Goal: Transaction & Acquisition: Purchase product/service

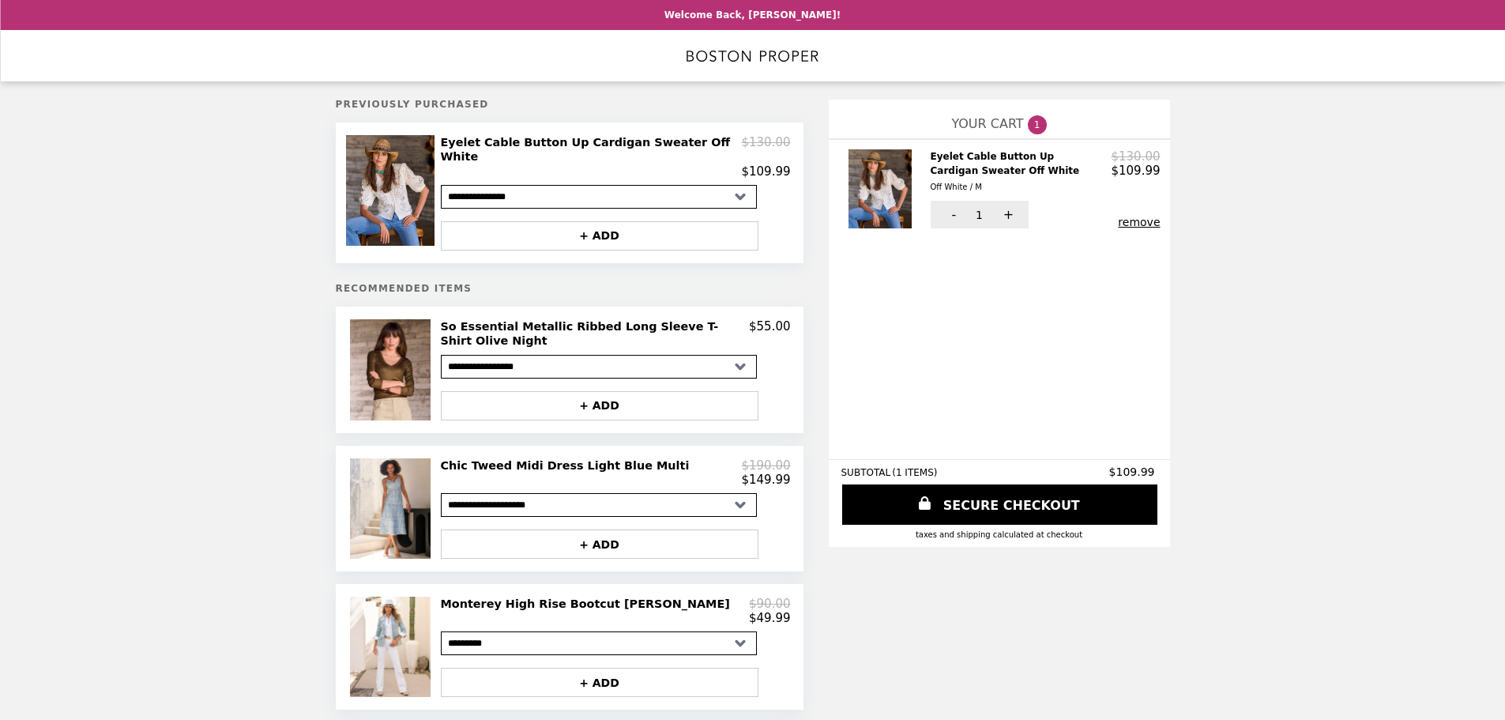
select select "*********"
select select "**********"
click at [496, 458] on h2 "Chic Tweed Midi Dress Light Blue Multi" at bounding box center [568, 465] width 255 height 14
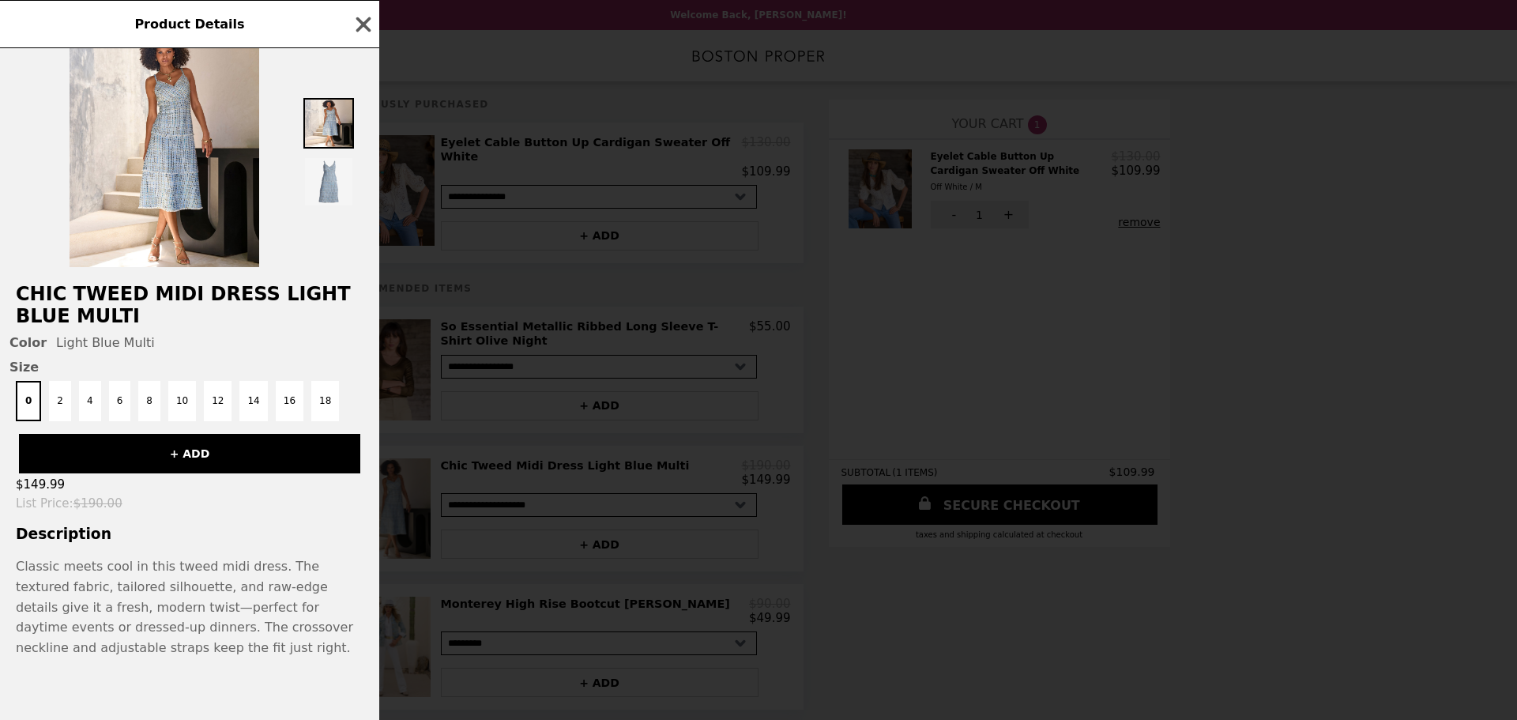
scroll to position [52, 0]
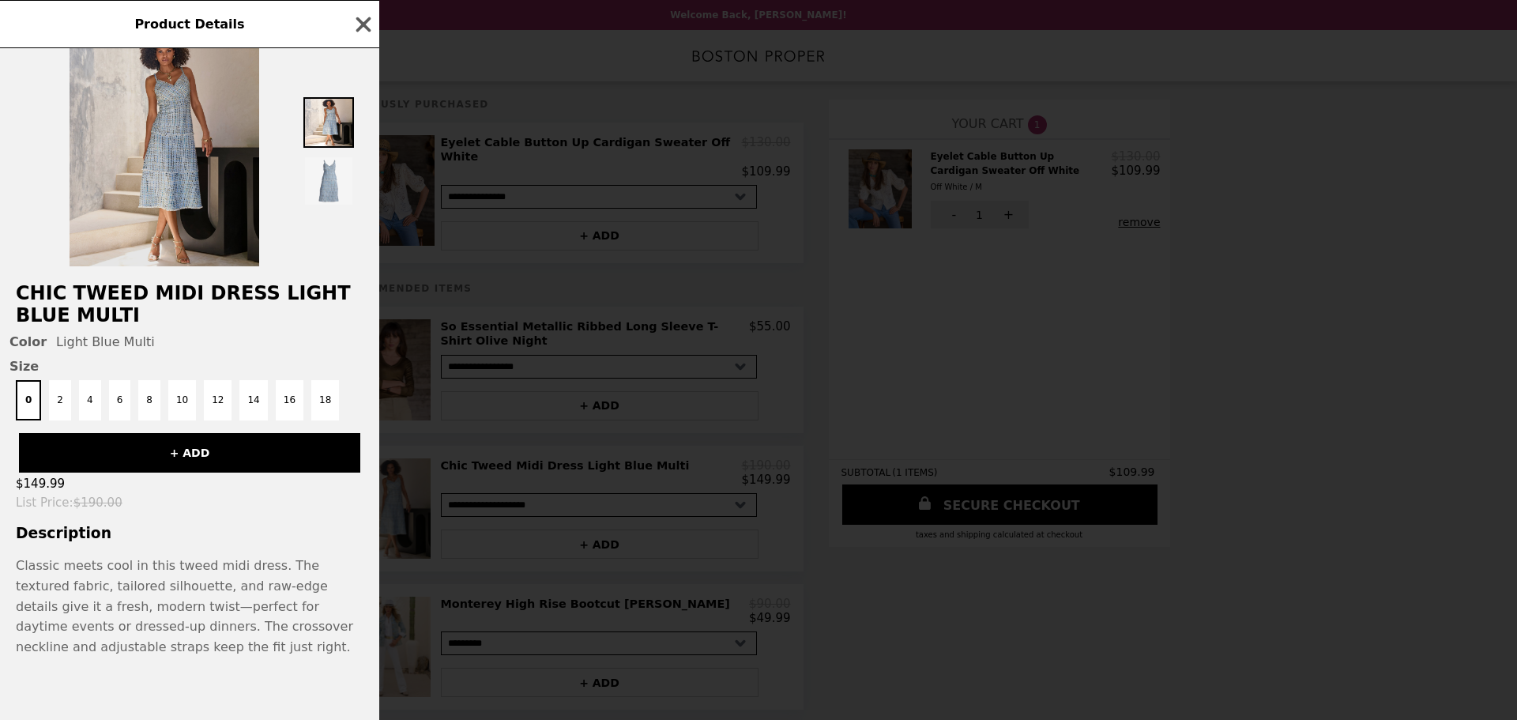
click at [143, 176] on img at bounding box center [165, 147] width 190 height 237
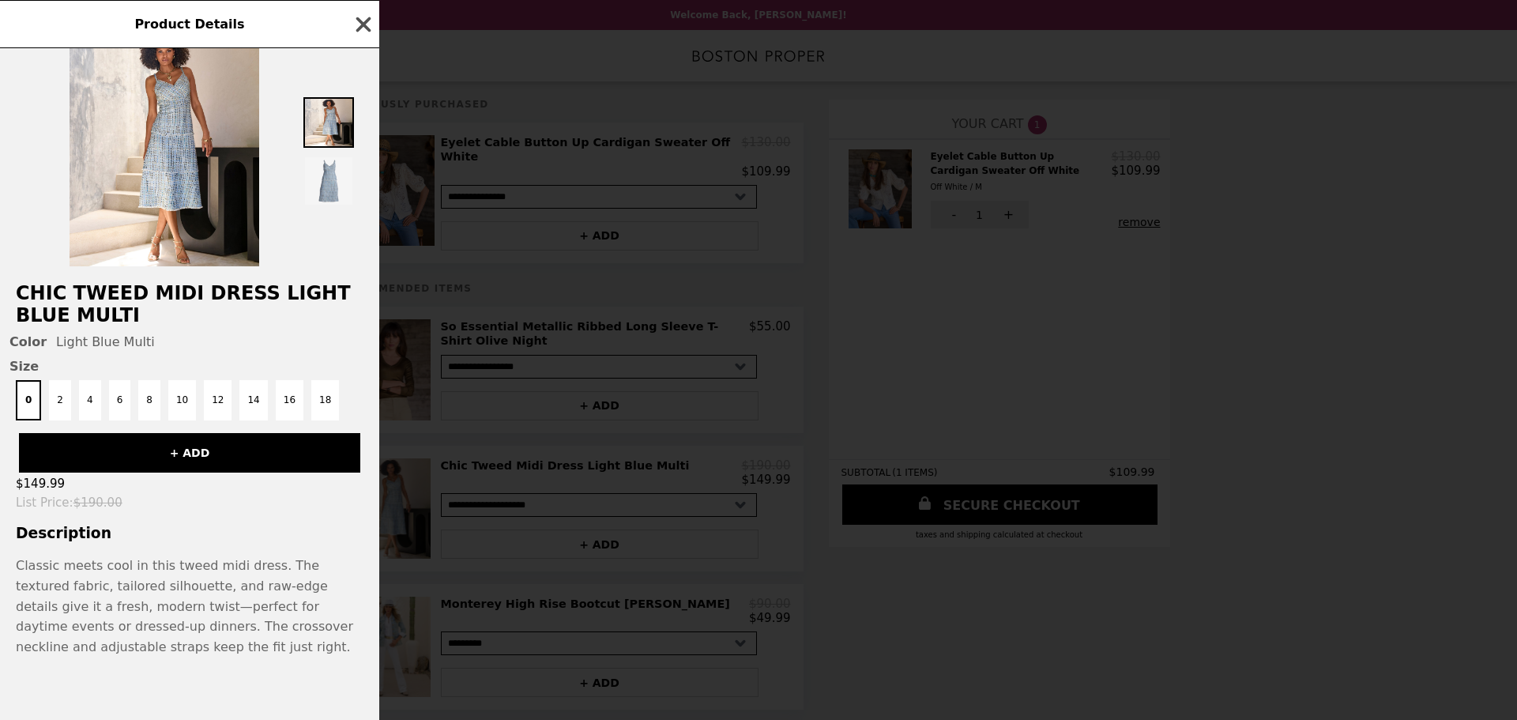
scroll to position [0, 0]
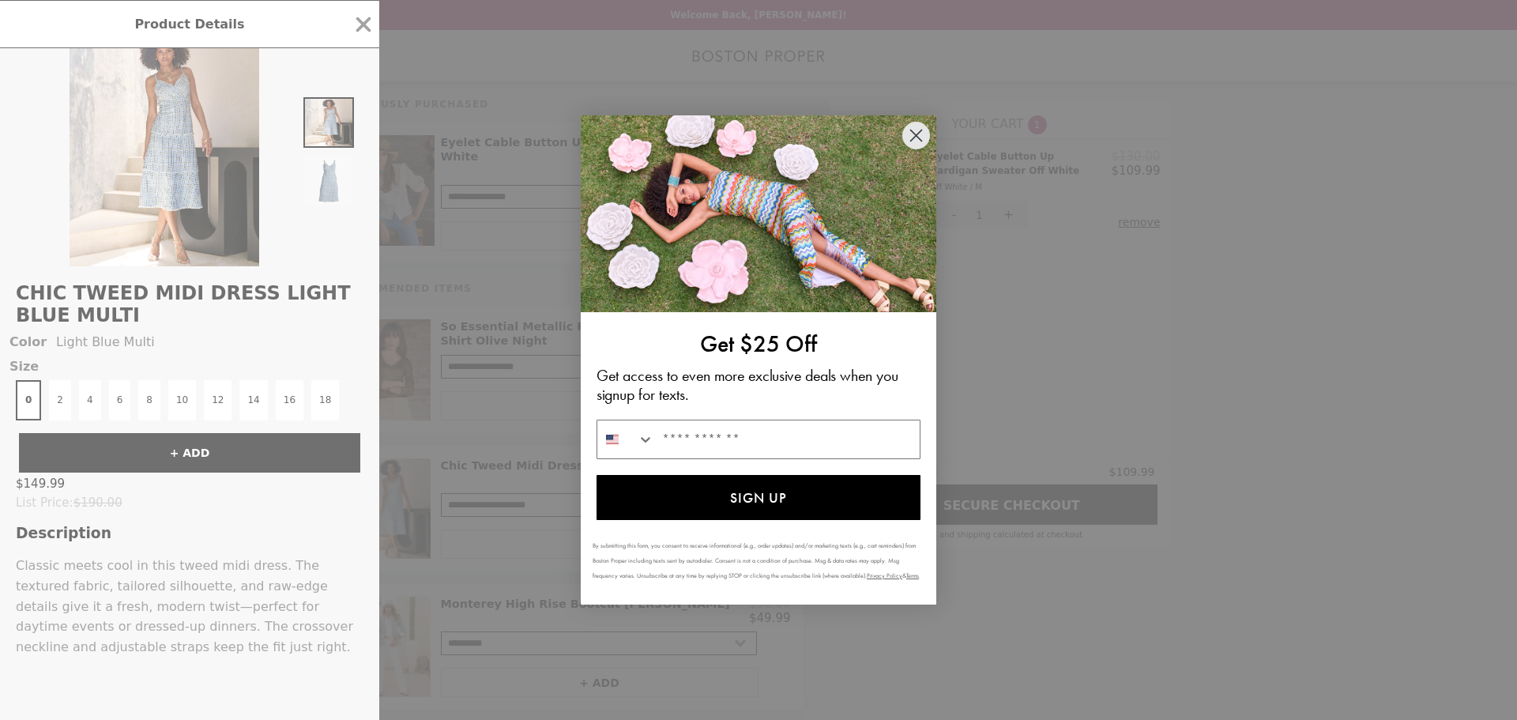
click at [907, 130] on circle "Close dialog" at bounding box center [916, 135] width 26 height 26
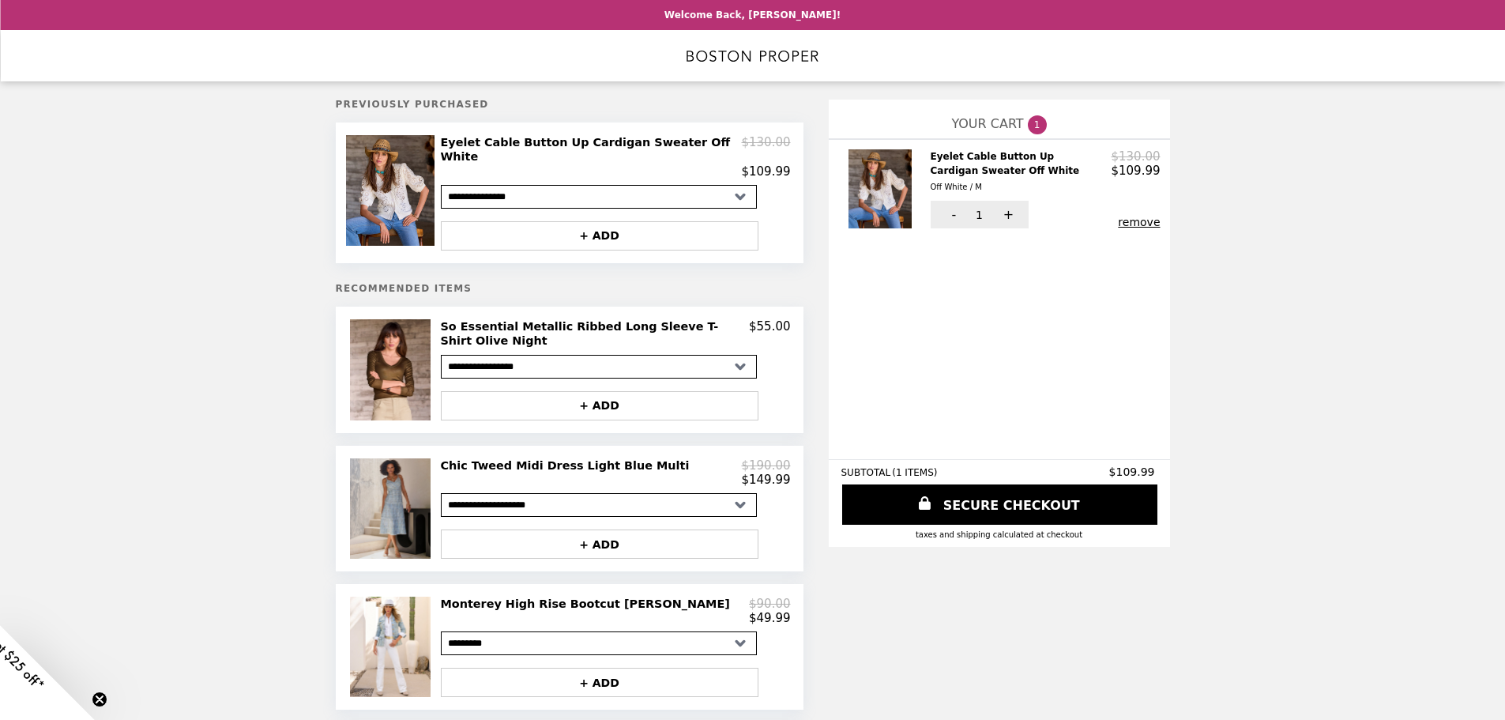
click at [371, 472] on img at bounding box center [392, 508] width 85 height 100
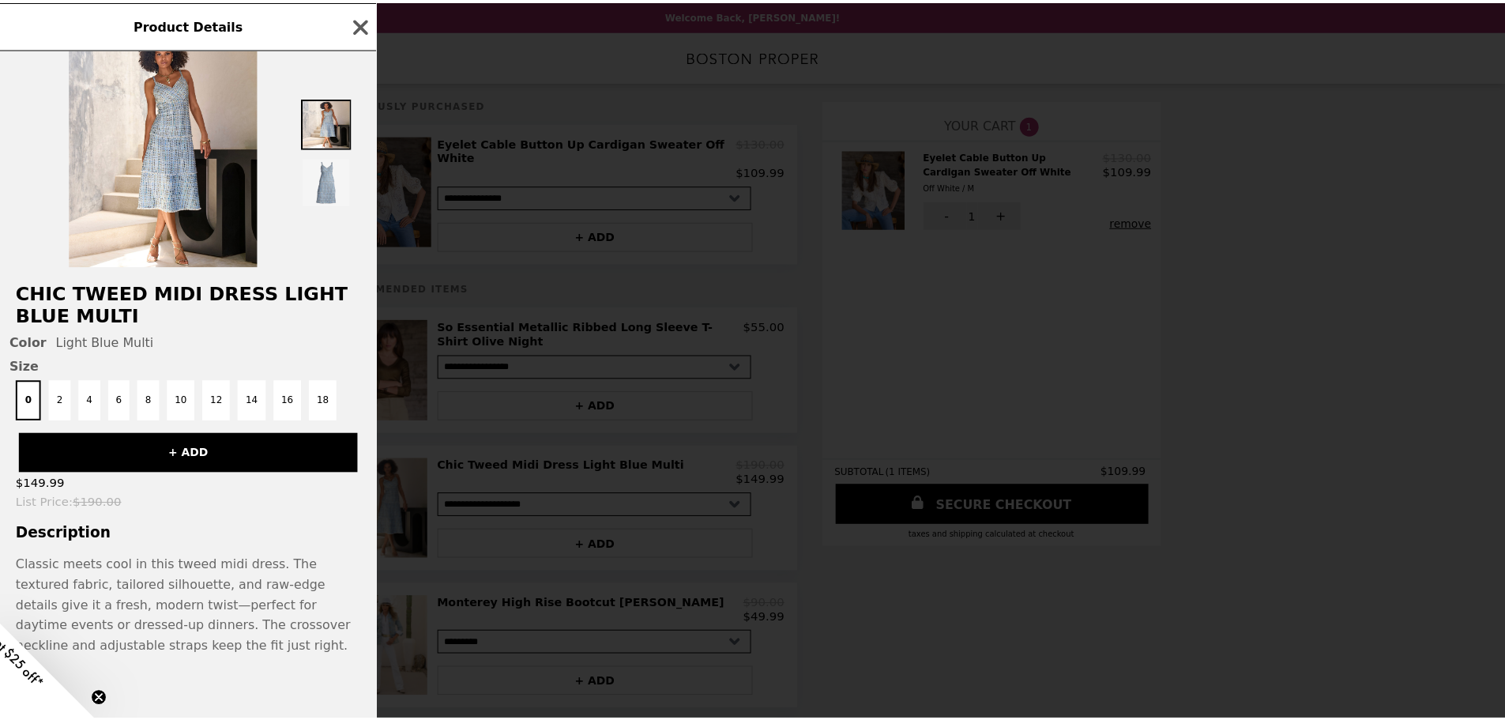
scroll to position [52, 0]
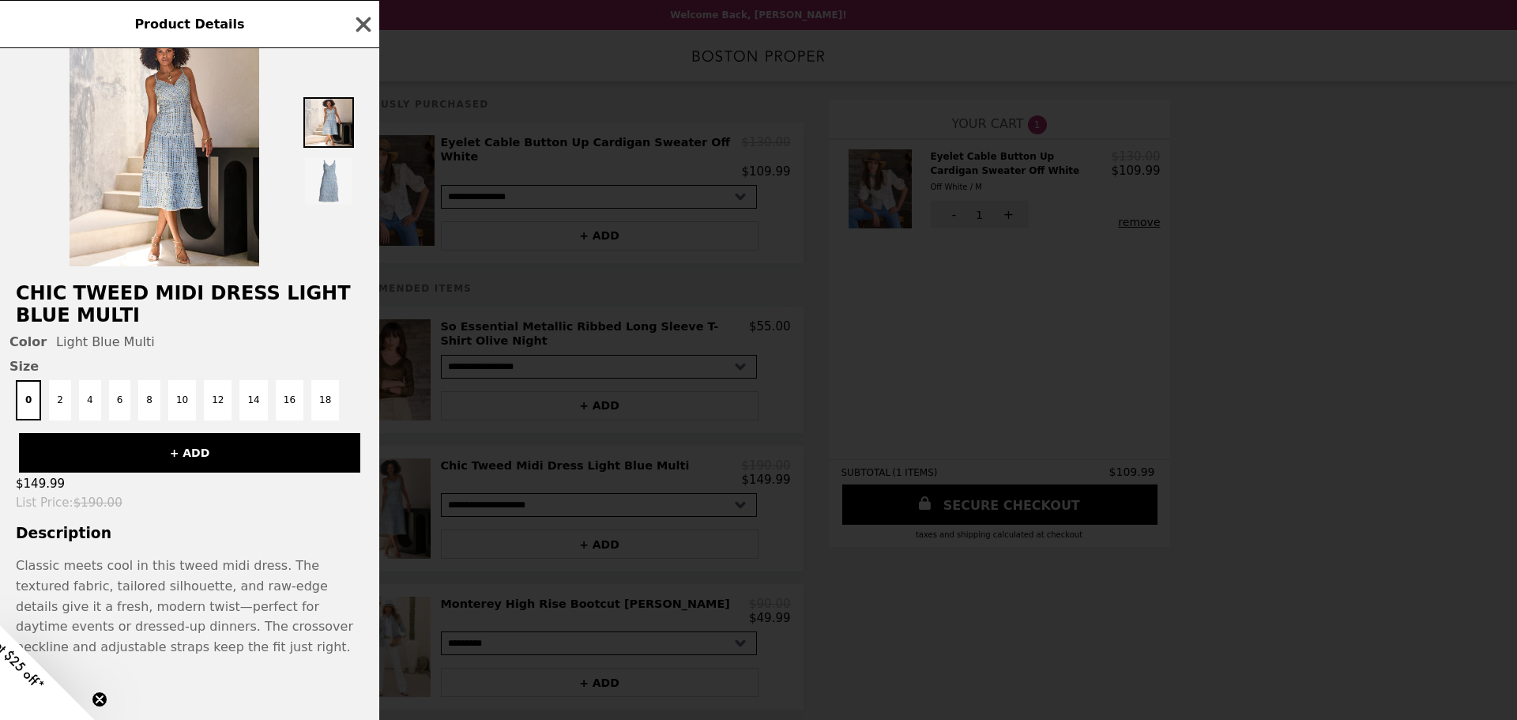
click at [195, 283] on h2 "Chic Tweed Midi Dress Light Blue Multi" at bounding box center [189, 304] width 379 height 44
click at [70, 337] on div "Color Light Blue Multi" at bounding box center [189, 341] width 360 height 15
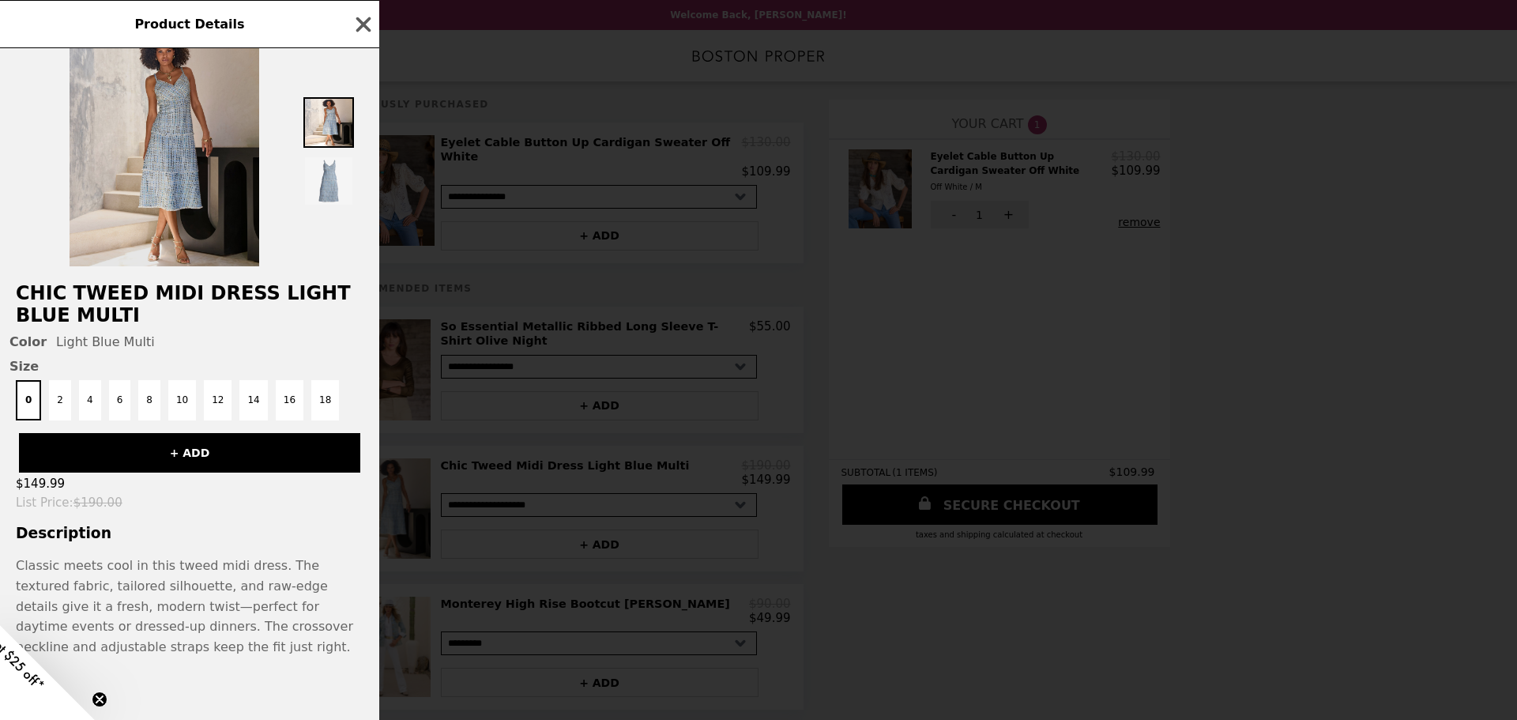
click at [140, 137] on img at bounding box center [165, 147] width 190 height 237
click at [174, 137] on img at bounding box center [165, 147] width 190 height 237
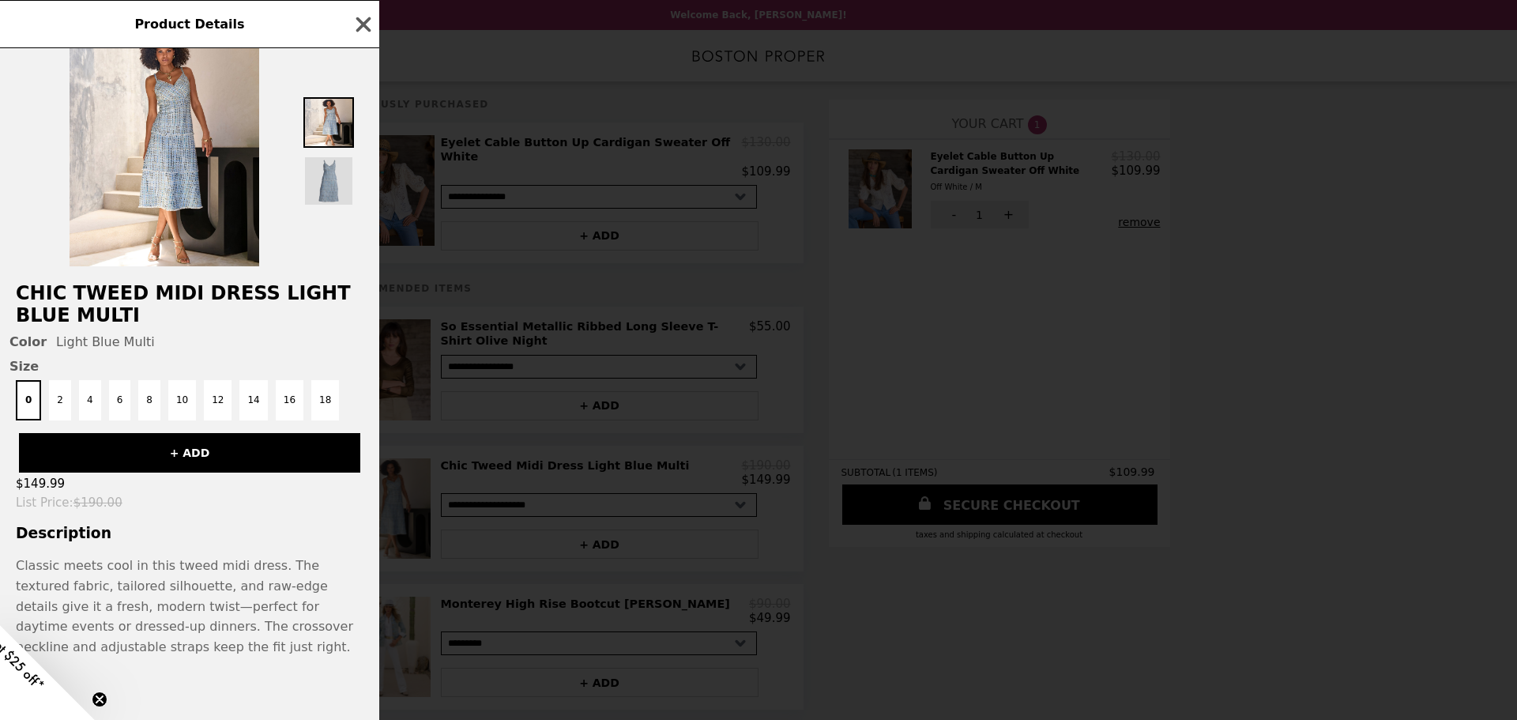
click at [339, 189] on img at bounding box center [328, 181] width 51 height 51
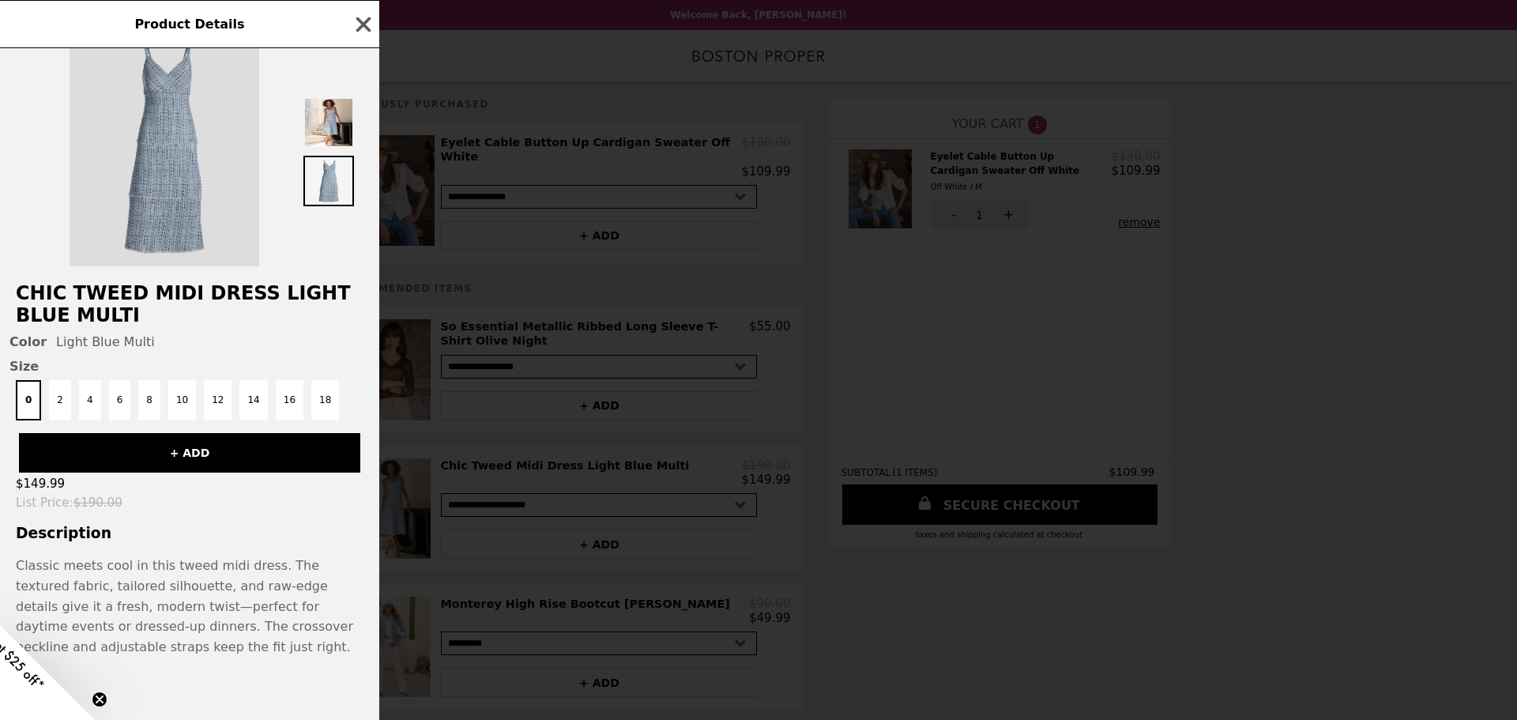
click at [208, 137] on img at bounding box center [165, 147] width 190 height 237
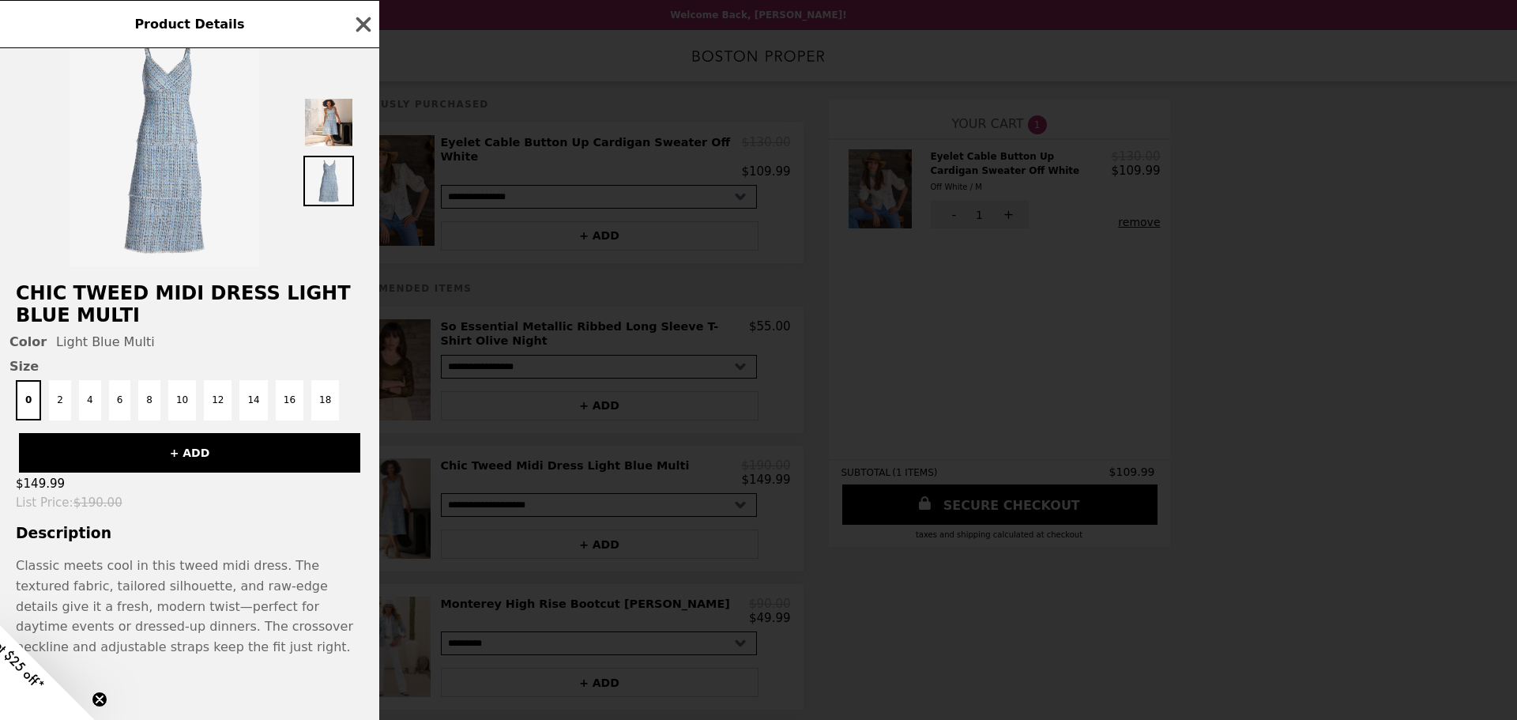
click at [217, 30] on span "Product Details" at bounding box center [189, 24] width 110 height 15
click at [367, 22] on icon "button" at bounding box center [363, 24] width 15 height 15
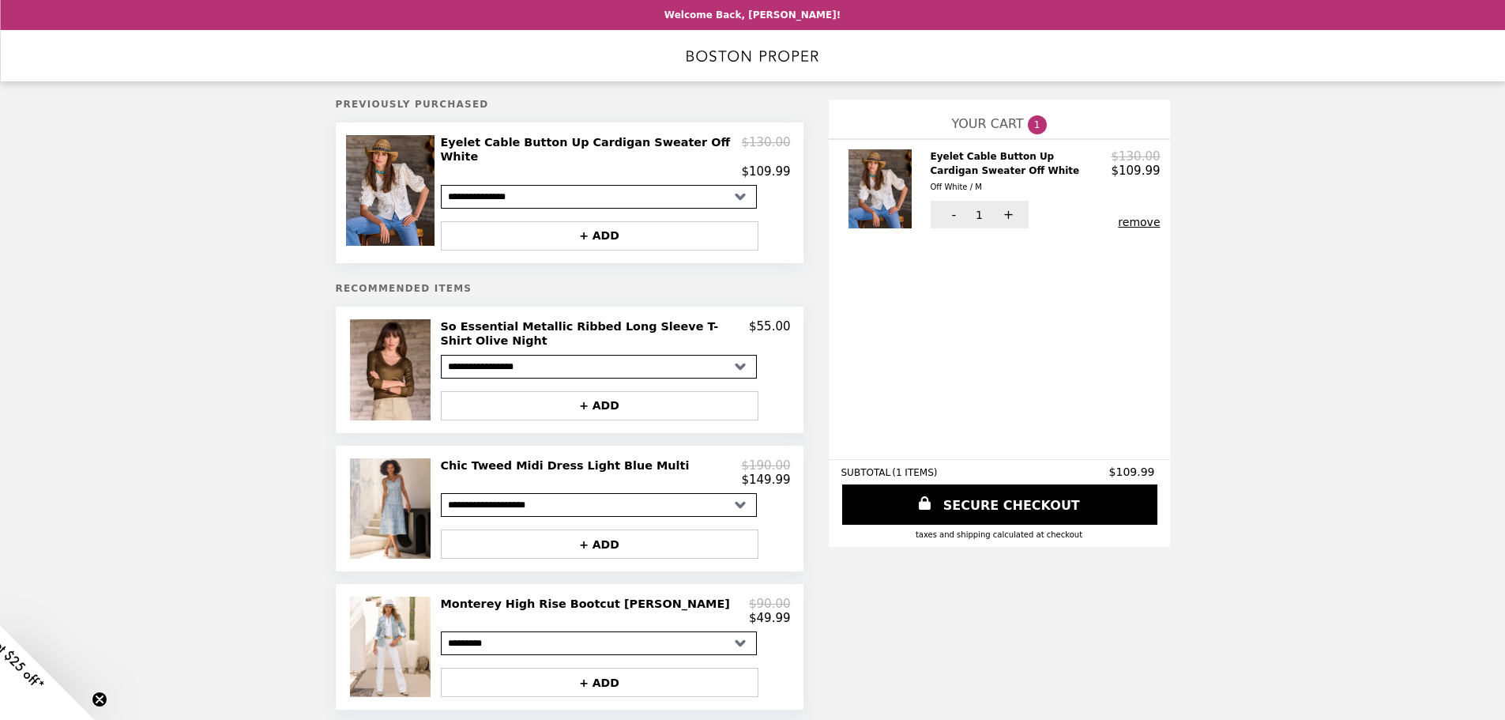
click at [1140, 225] on button "remove" at bounding box center [1139, 222] width 42 height 13
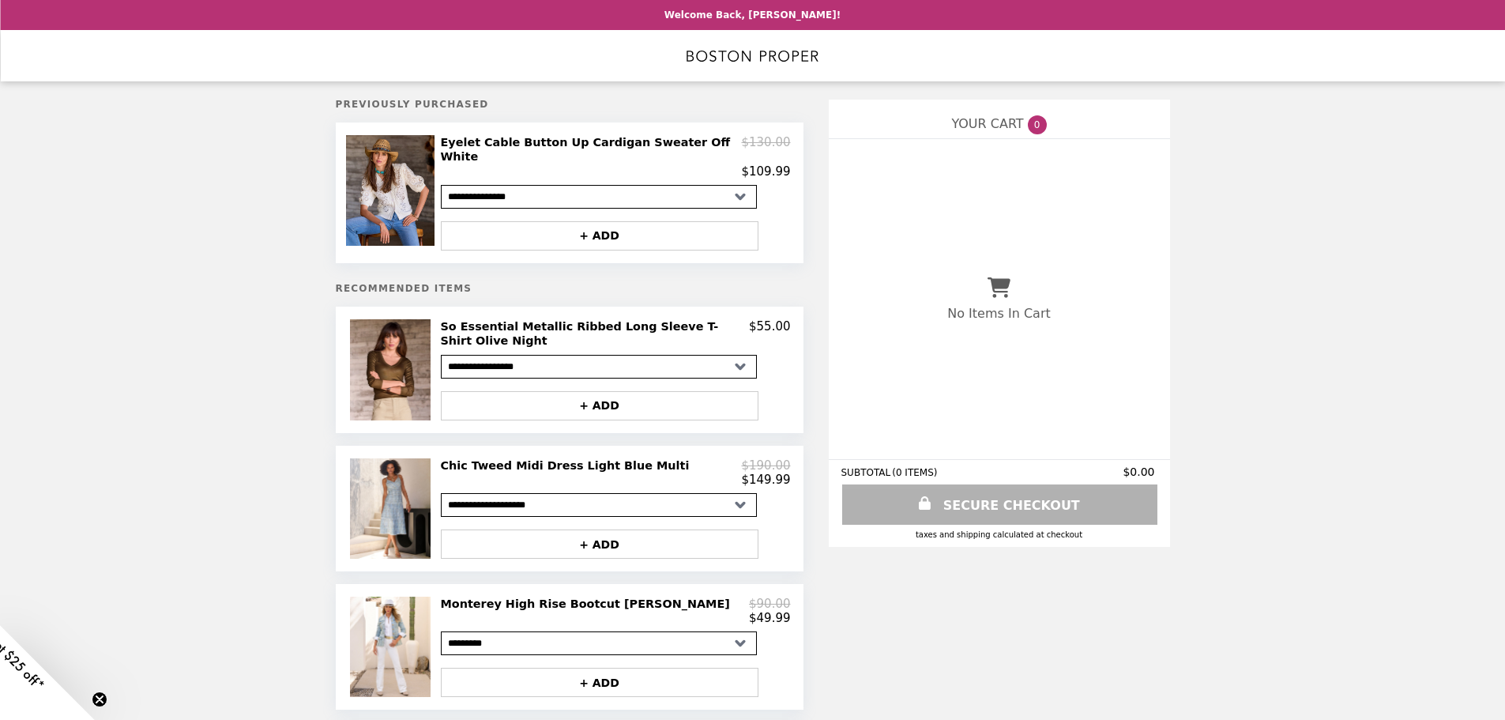
click at [540, 458] on h2 "Chic Tweed Midi Dress Light Blue Multi" at bounding box center [568, 465] width 255 height 14
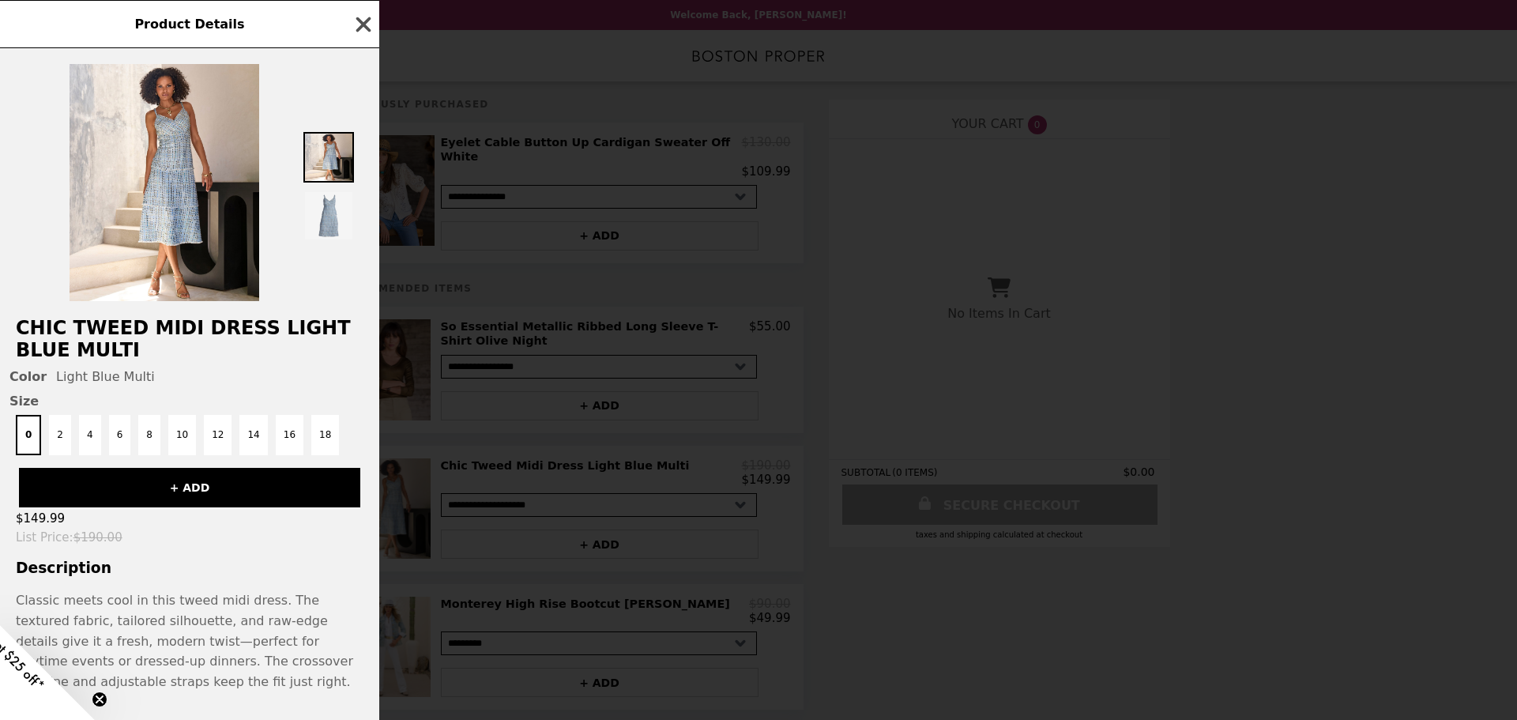
click at [361, 27] on icon "button" at bounding box center [363, 24] width 15 height 15
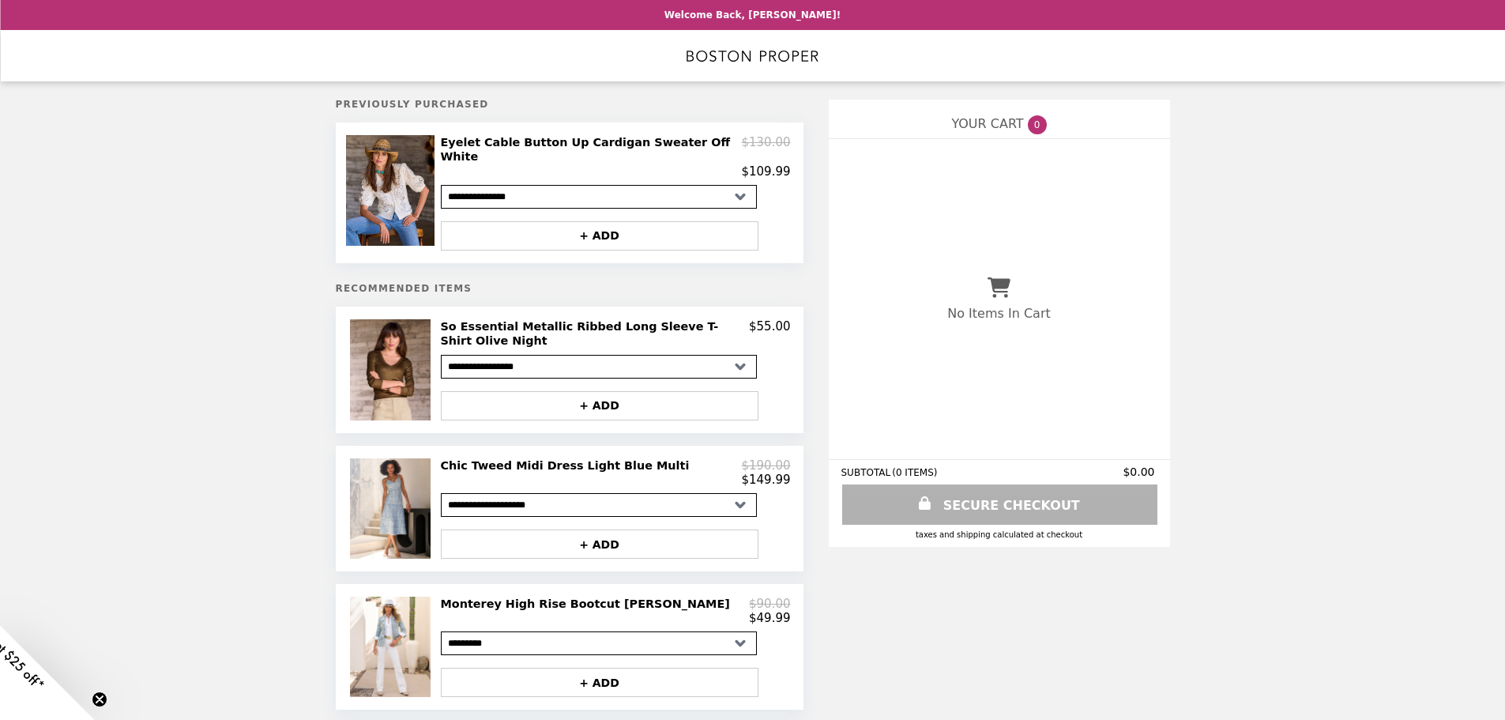
click at [770, 64] on img "Main" at bounding box center [753, 56] width 133 height 32
